Goal: Task Accomplishment & Management: Use online tool/utility

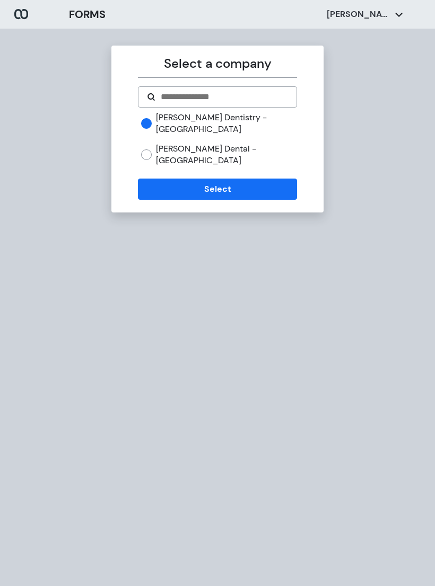
click at [256, 179] on button "Select" at bounding box center [217, 189] width 159 height 21
